Goal: Task Accomplishment & Management: Use online tool/utility

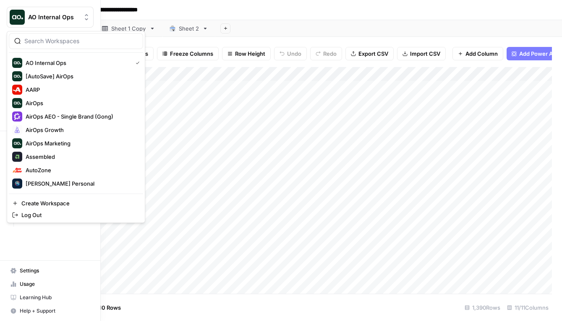
click at [18, 15] on img "Workspace: AO Internal Ops" at bounding box center [17, 17] width 15 height 15
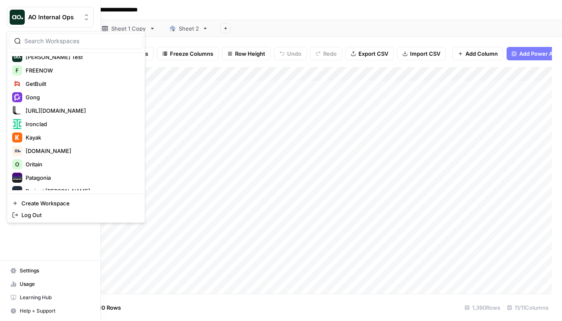
scroll to position [349, 0]
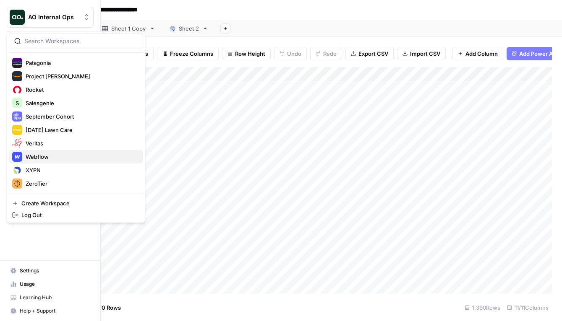
click at [28, 159] on span "Webflow" at bounding box center [81, 157] width 111 height 8
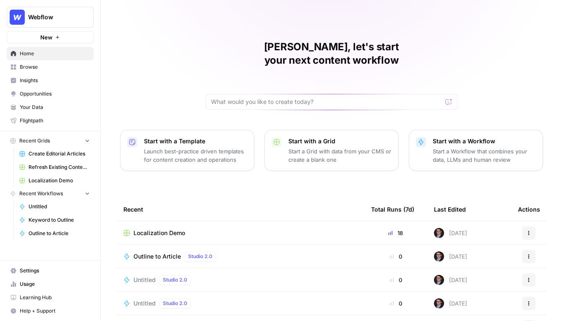
click at [37, 177] on span "Localization Demo" at bounding box center [59, 181] width 61 height 8
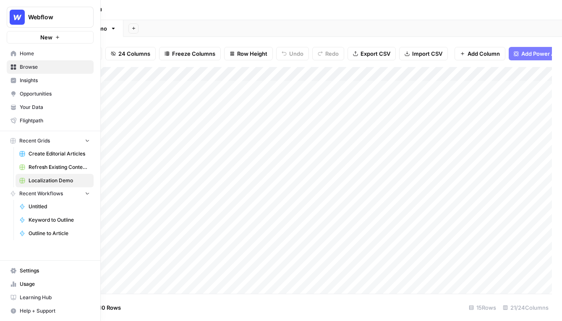
click at [13, 52] on icon at bounding box center [13, 53] width 5 height 5
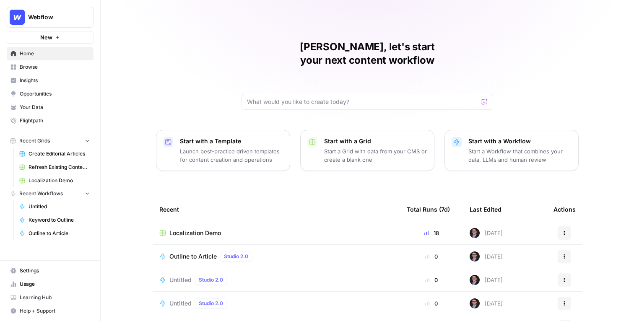
click at [128, 37] on div "Mike, let's start your next content workflow Start with a Template Launch best-…" at bounding box center [368, 199] width 534 height 399
click at [42, 67] on span "Browse" at bounding box center [55, 67] width 70 height 8
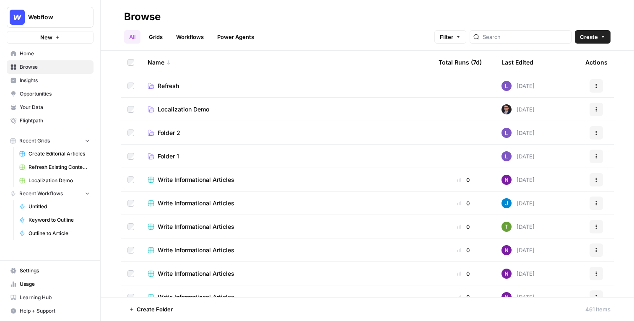
click at [185, 108] on span "Localization Demo" at bounding box center [184, 109] width 52 height 8
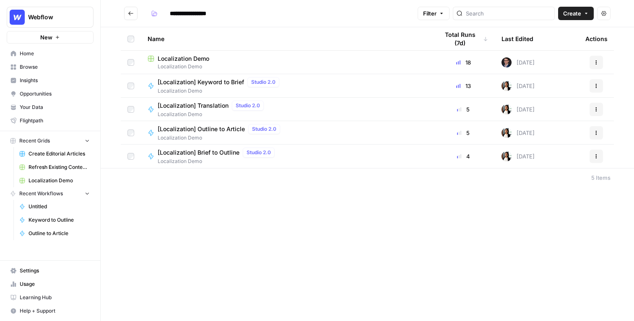
click at [186, 58] on span "Localization Demo" at bounding box center [184, 59] width 52 height 8
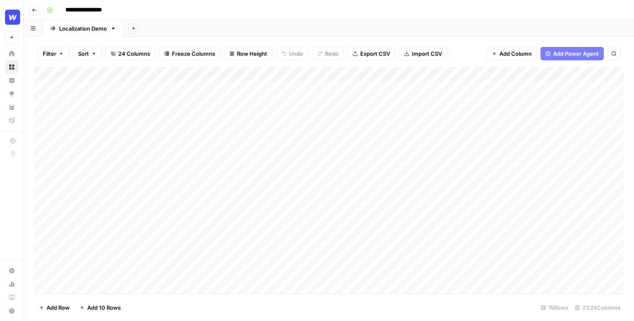
click at [237, 30] on div "Add Sheet" at bounding box center [378, 28] width 511 height 17
drag, startPoint x: 228, startPoint y: 91, endPoint x: 210, endPoint y: 270, distance: 179.7
click at [210, 270] on div "Add Column" at bounding box center [329, 180] width 590 height 227
drag, startPoint x: 138, startPoint y: 91, endPoint x: 118, endPoint y: 249, distance: 159.8
click at [118, 249] on div "Add Column" at bounding box center [329, 180] width 590 height 227
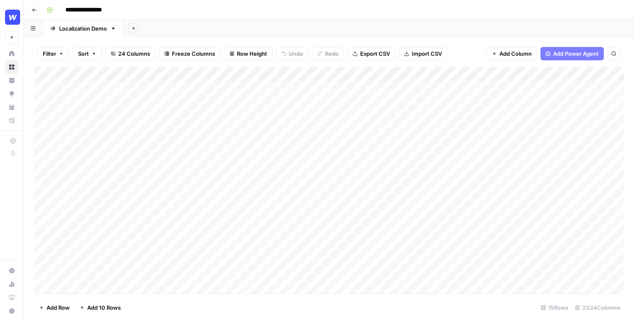
click at [136, 91] on div "Add Column" at bounding box center [329, 180] width 590 height 227
click at [162, 122] on div "Add Column" at bounding box center [329, 180] width 590 height 227
click at [219, 127] on div "Add Column" at bounding box center [329, 180] width 590 height 227
drag, startPoint x: 236, startPoint y: 97, endPoint x: 231, endPoint y: 240, distance: 143.2
click at [231, 240] on div "Add Column" at bounding box center [329, 180] width 590 height 227
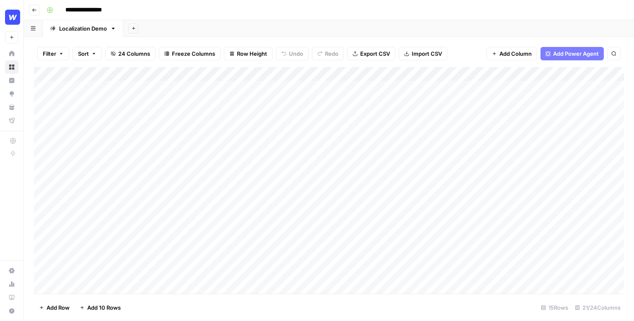
drag, startPoint x: 314, startPoint y: 94, endPoint x: 293, endPoint y: 269, distance: 176.2
click at [293, 269] on div "Add Column" at bounding box center [329, 180] width 590 height 227
click at [294, 131] on div "Add Column" at bounding box center [329, 180] width 590 height 227
click at [317, 164] on div "Add Column" at bounding box center [329, 180] width 590 height 227
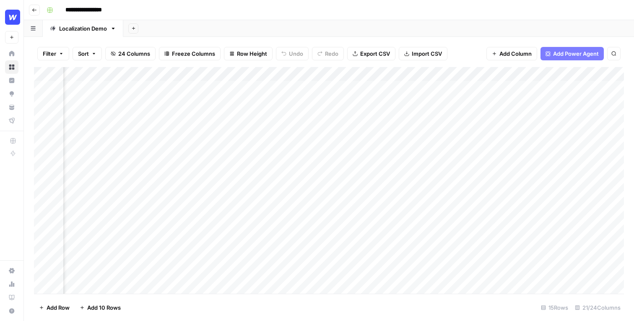
click at [263, 197] on div "Add Column" at bounding box center [329, 180] width 590 height 227
click at [361, 89] on div "Add Column" at bounding box center [329, 180] width 590 height 227
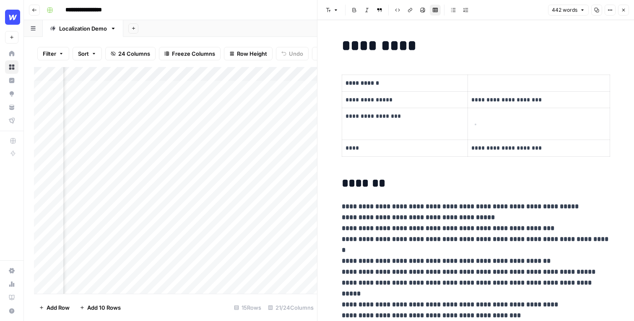
click at [561, 13] on button "Close" at bounding box center [623, 10] width 11 height 11
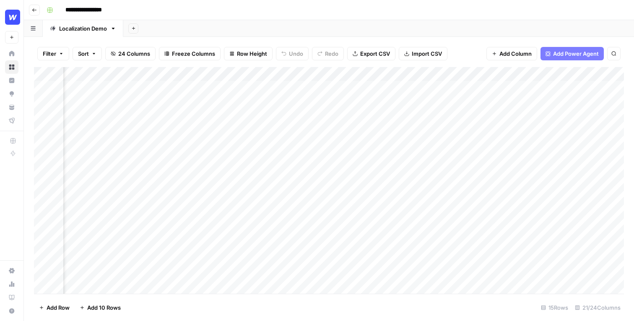
scroll to position [0, 1120]
click at [308, 93] on div "Add Column" at bounding box center [329, 180] width 590 height 227
click at [320, 87] on div "Add Column" at bounding box center [329, 180] width 590 height 227
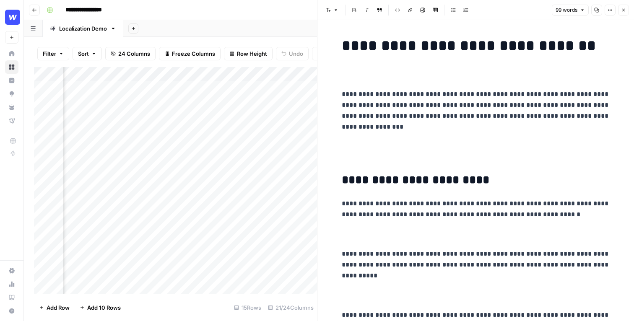
click at [561, 8] on button "Close" at bounding box center [623, 10] width 11 height 11
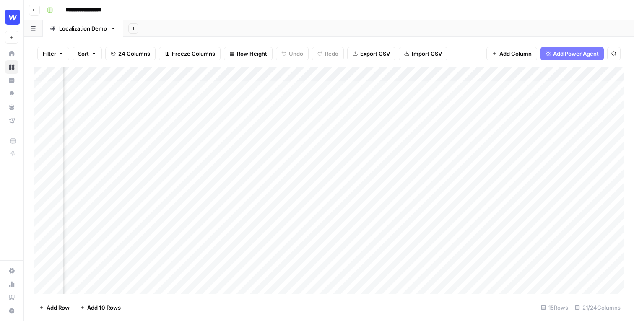
click at [532, 99] on div "Add Column" at bounding box center [329, 180] width 590 height 227
click at [561, 87] on div "Add Column" at bounding box center [329, 180] width 590 height 227
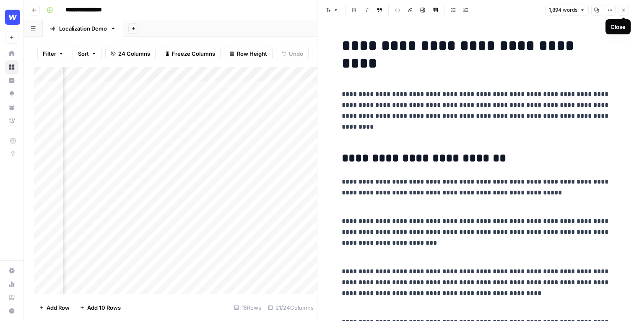
click at [561, 8] on icon "button" at bounding box center [623, 10] width 5 height 5
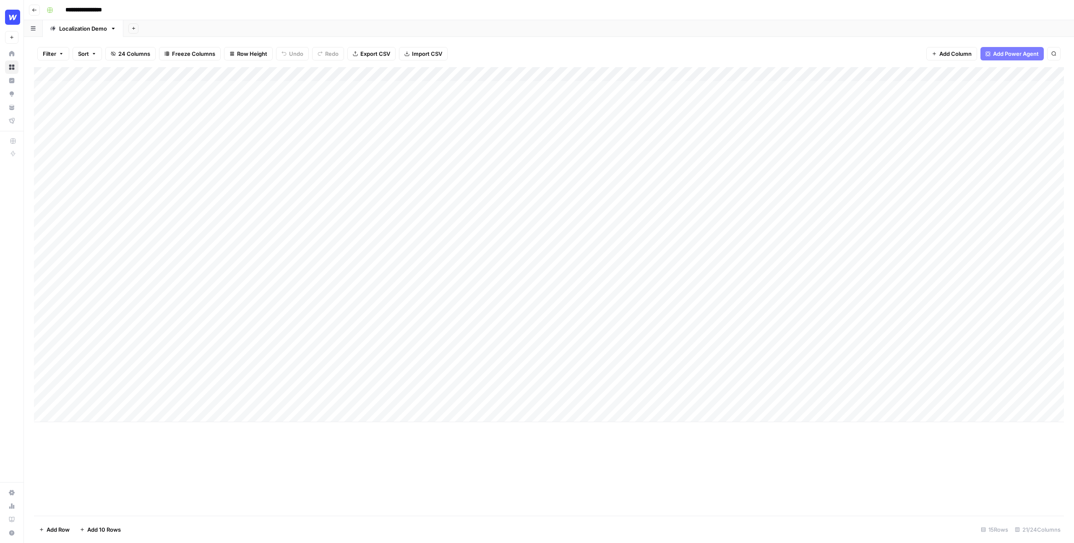
click at [534, 28] on div "Add Sheet" at bounding box center [598, 28] width 951 height 17
click at [202, 26] on div "Add Sheet" at bounding box center [598, 28] width 951 height 17
click at [196, 11] on div "**********" at bounding box center [554, 9] width 1023 height 13
click at [177, 24] on div "Add Sheet" at bounding box center [598, 28] width 951 height 17
drag, startPoint x: 231, startPoint y: 101, endPoint x: 263, endPoint y: 265, distance: 167.1
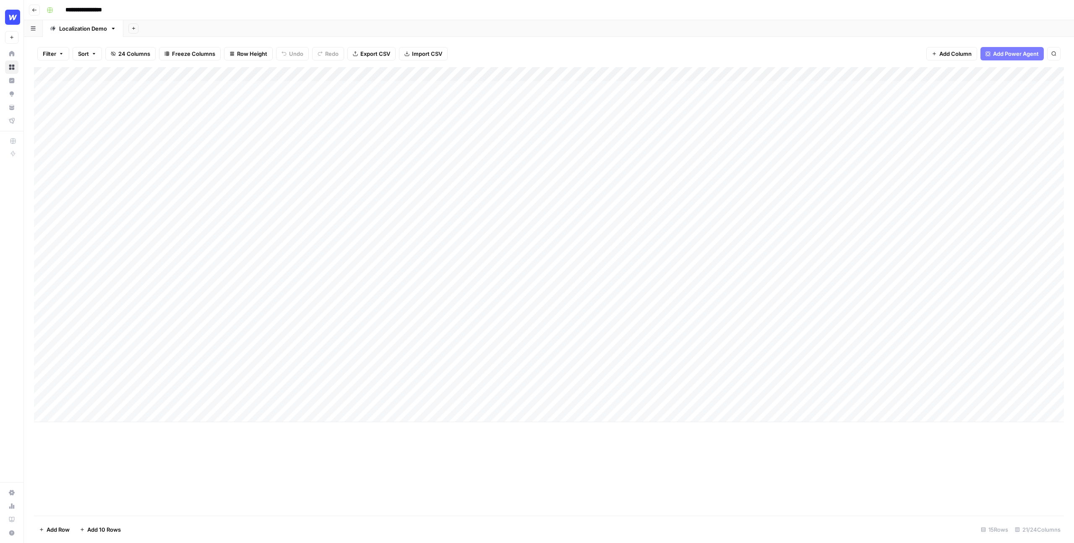
click at [263, 265] on div "Add Column" at bounding box center [549, 244] width 1030 height 355
click at [257, 254] on div "Add Column" at bounding box center [549, 244] width 1030 height 355
click at [561, 98] on div "Add Column" at bounding box center [549, 244] width 1030 height 355
click at [561, 44] on div "Filter Sort 24 Columns Freeze Columns Row Height Undo Redo Export CSV Import CS…" at bounding box center [549, 53] width 1030 height 27
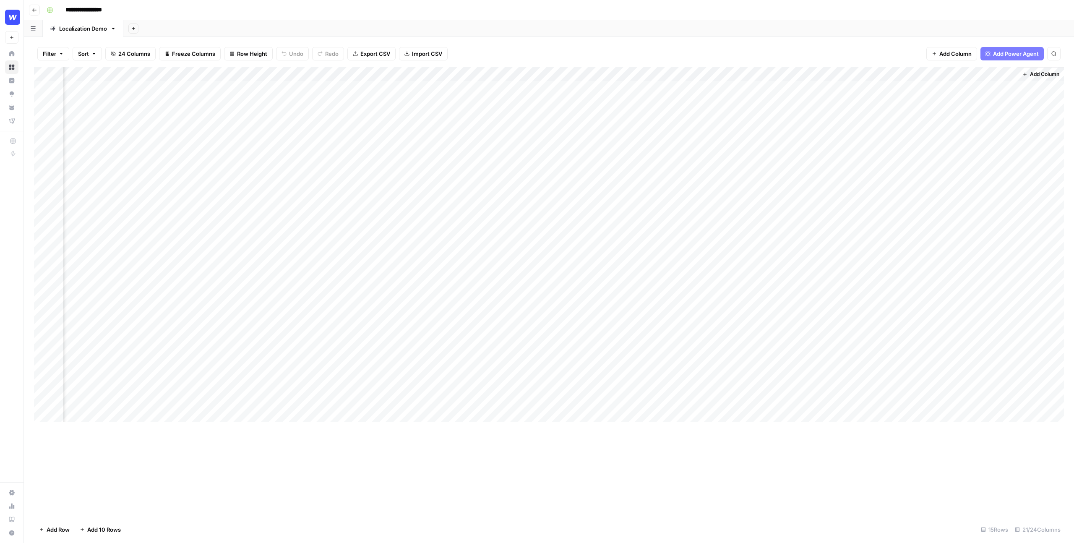
click at [561, 41] on div "Filter Sort 24 Columns Freeze Columns Row Height Undo Redo Export CSV Import CS…" at bounding box center [549, 53] width 1030 height 27
